Goal: Task Accomplishment & Management: Use online tool/utility

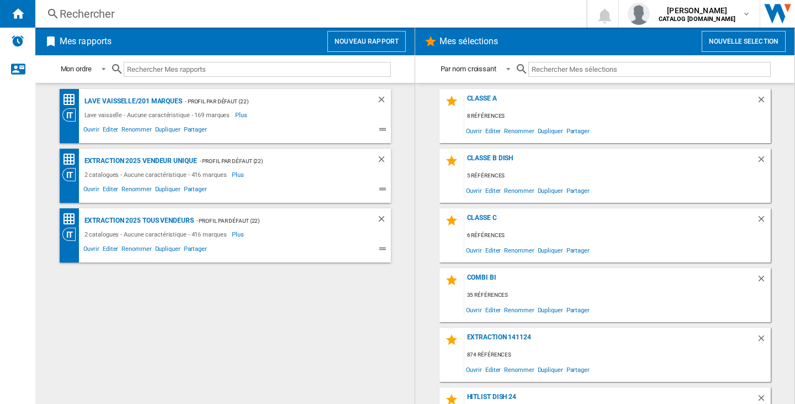
click at [380, 35] on button "Nouveau rapport" at bounding box center [367, 41] width 78 height 21
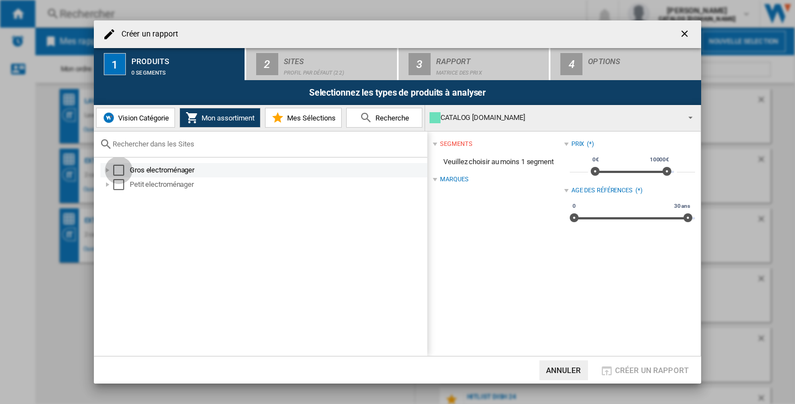
click at [120, 170] on div "Select" at bounding box center [118, 170] width 11 height 11
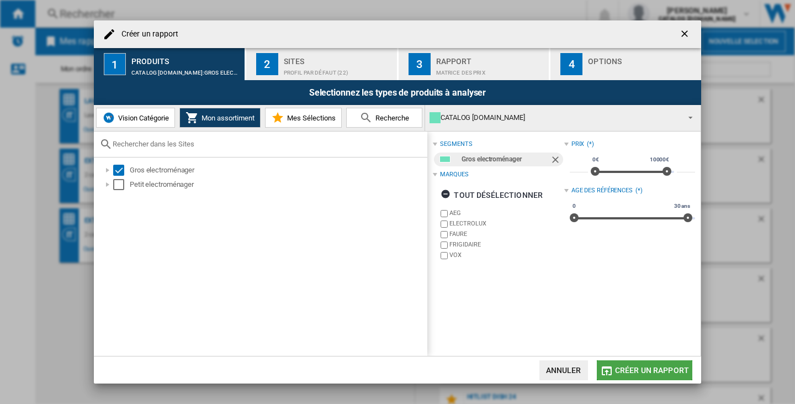
click at [664, 365] on button "Créer un rapport" at bounding box center [645, 370] width 96 height 20
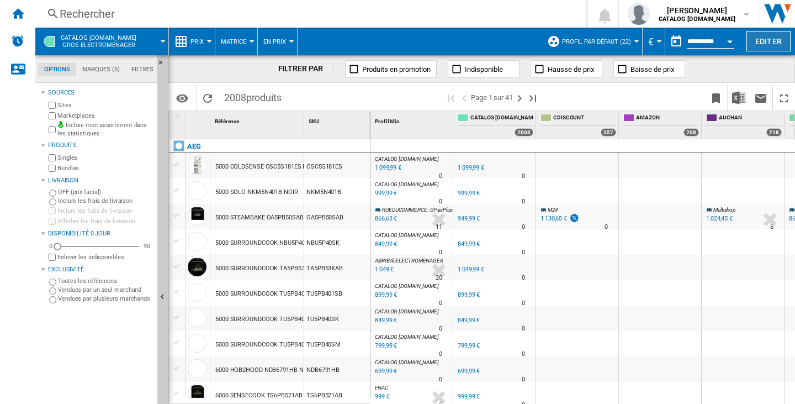
click at [756, 51] on button "Editer" at bounding box center [769, 41] width 44 height 20
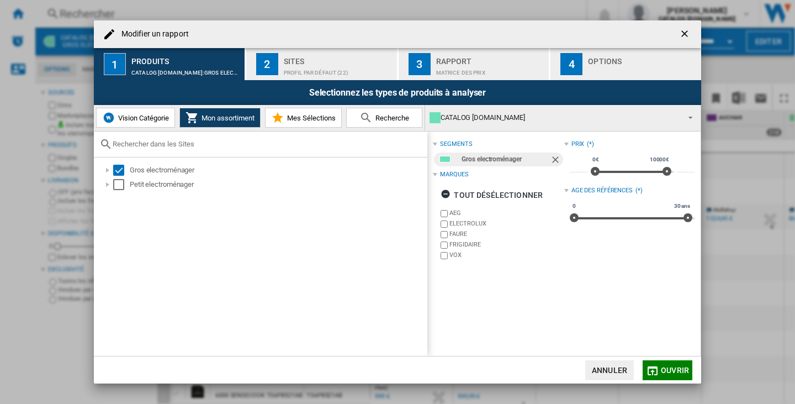
click at [677, 30] on button "Modifier un ..." at bounding box center [686, 34] width 22 height 22
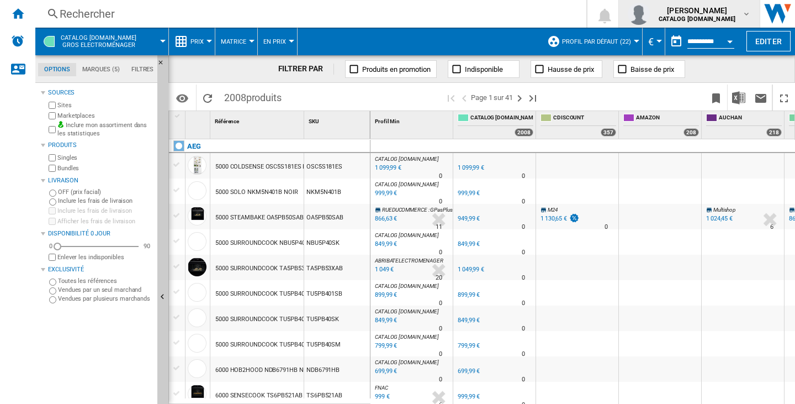
click at [690, 7] on span "[PERSON_NAME]" at bounding box center [697, 10] width 77 height 11
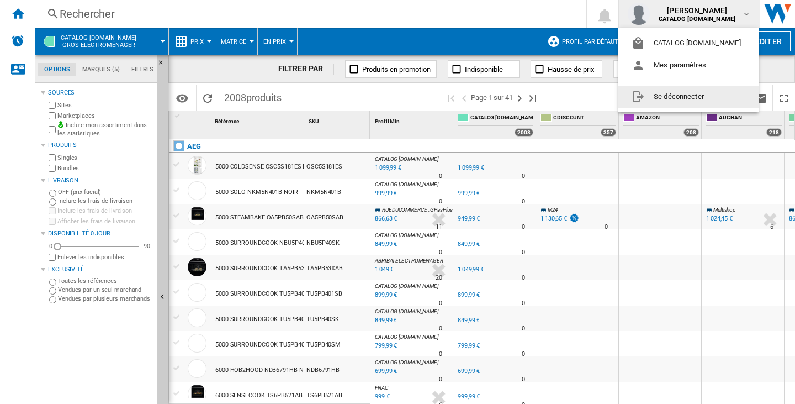
click at [694, 91] on button "Se déconnecter" at bounding box center [689, 97] width 140 height 22
